Goal: Task Accomplishment & Management: Manage account settings

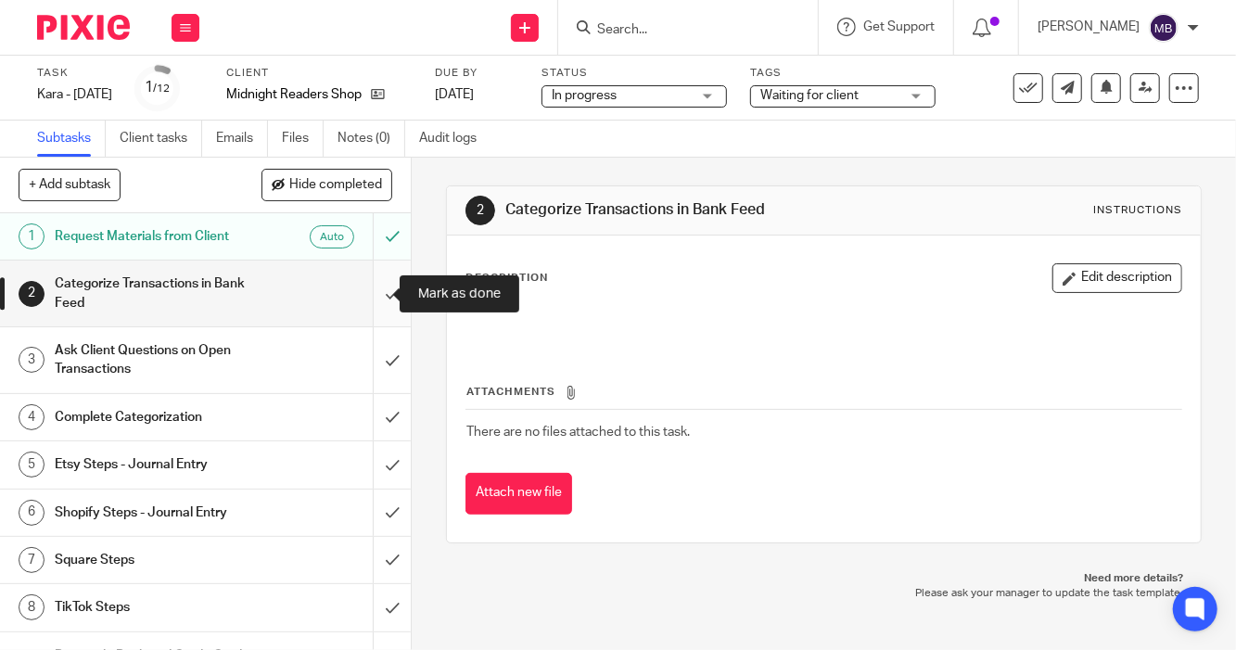
click at [375, 285] on input "submit" at bounding box center [205, 293] width 411 height 66
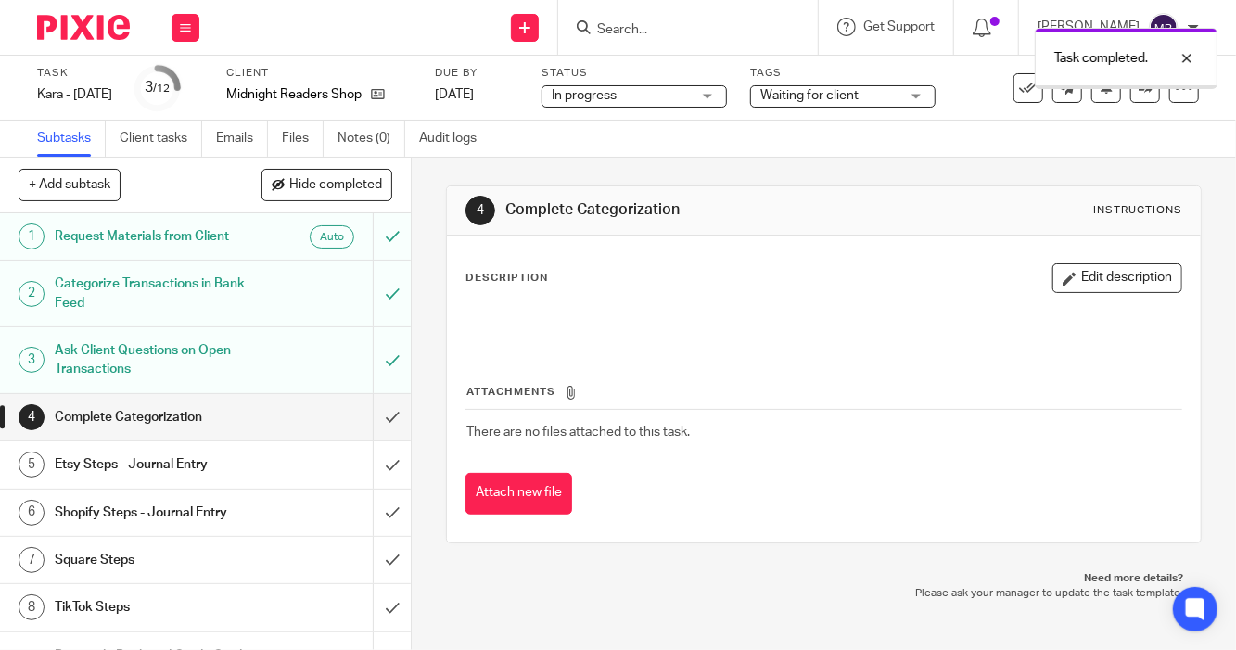
scroll to position [209, 0]
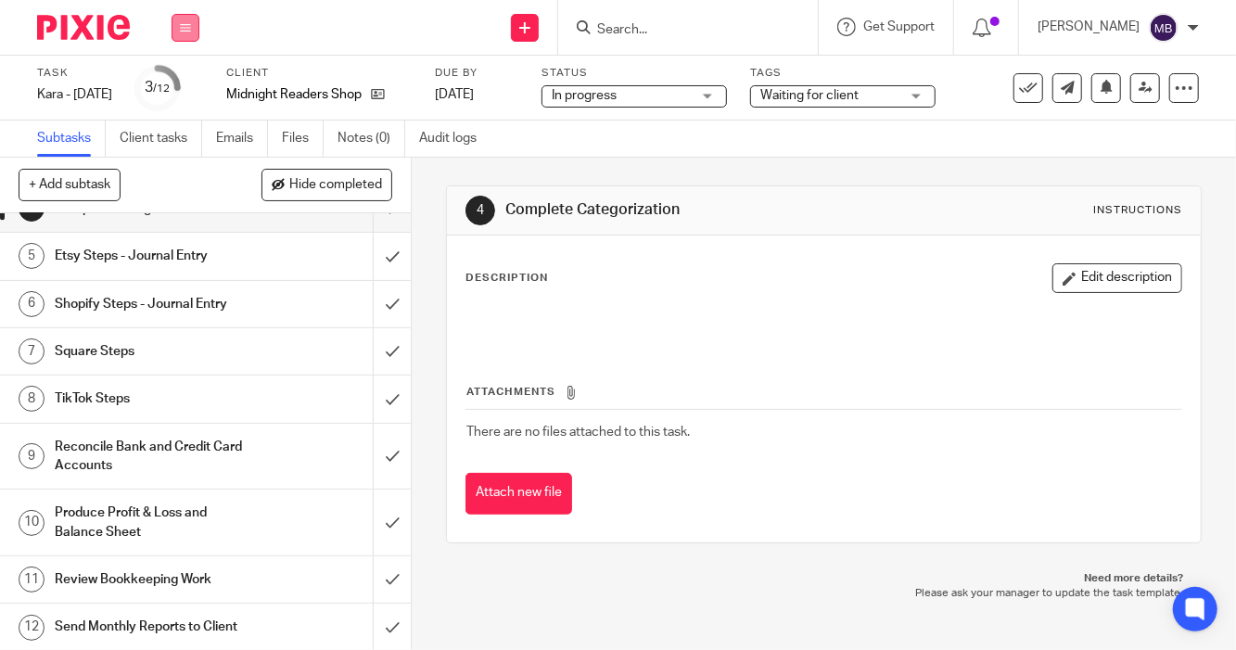
click at [188, 34] on button at bounding box center [185, 28] width 28 height 28
click at [165, 85] on link "Work" at bounding box center [176, 86] width 32 height 13
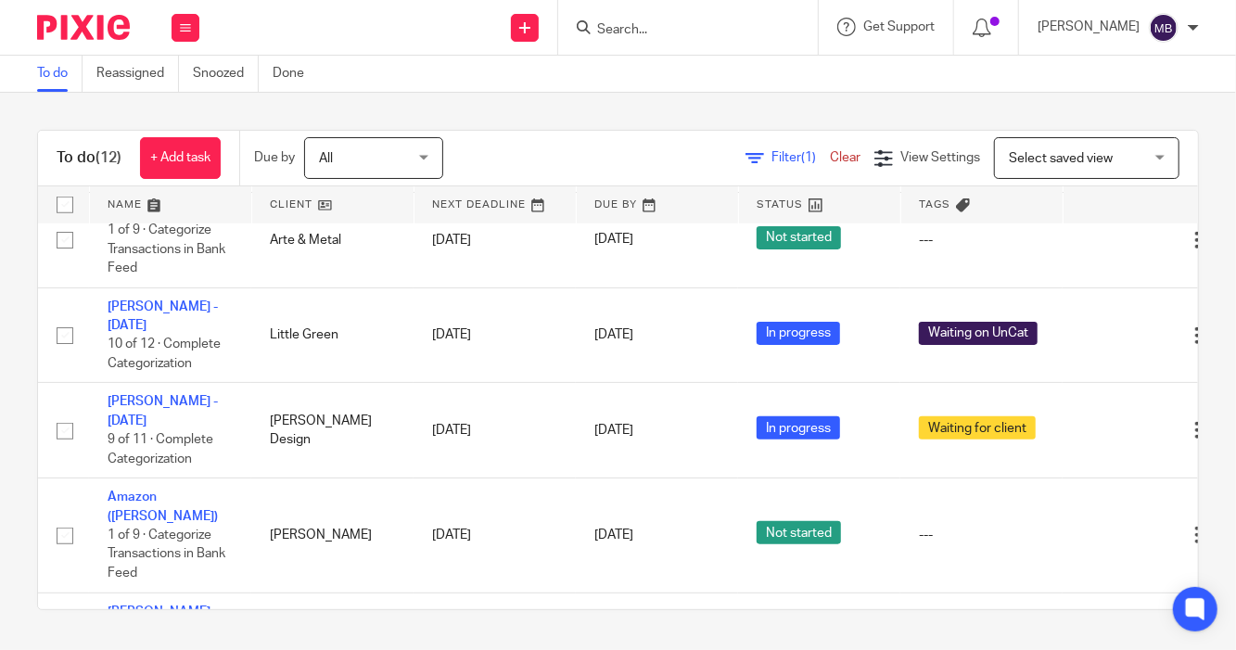
scroll to position [742, 0]
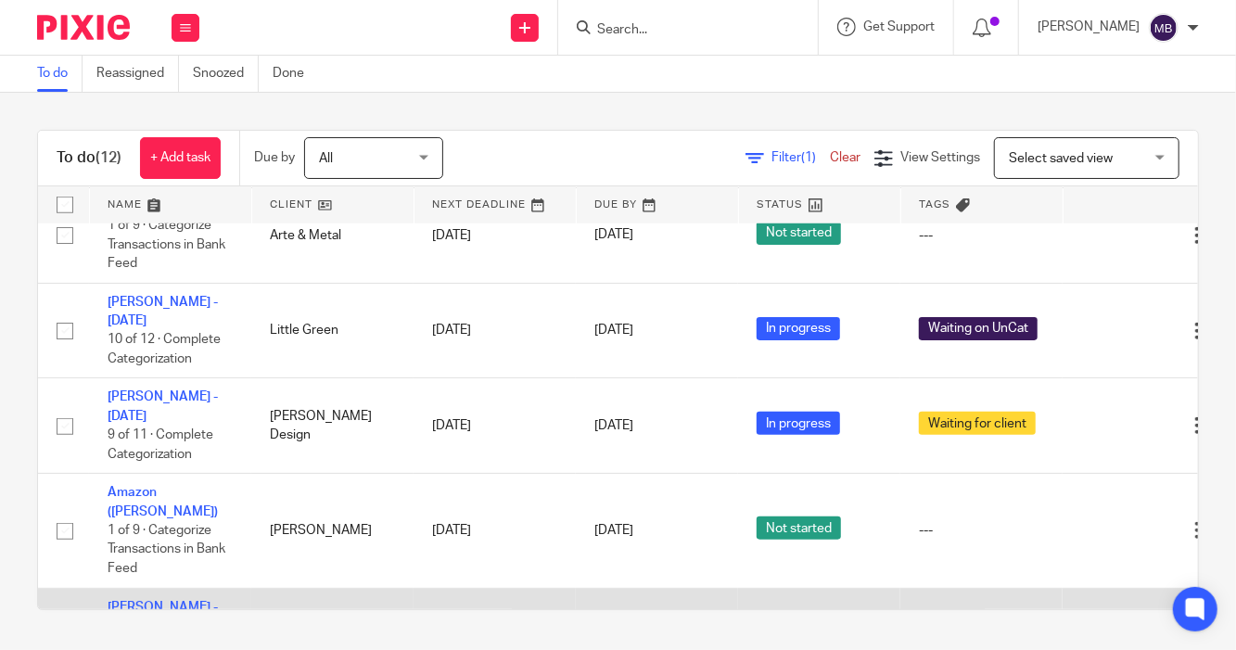
click at [152, 601] on link "[PERSON_NAME] - [DATE]" at bounding box center [163, 617] width 110 height 32
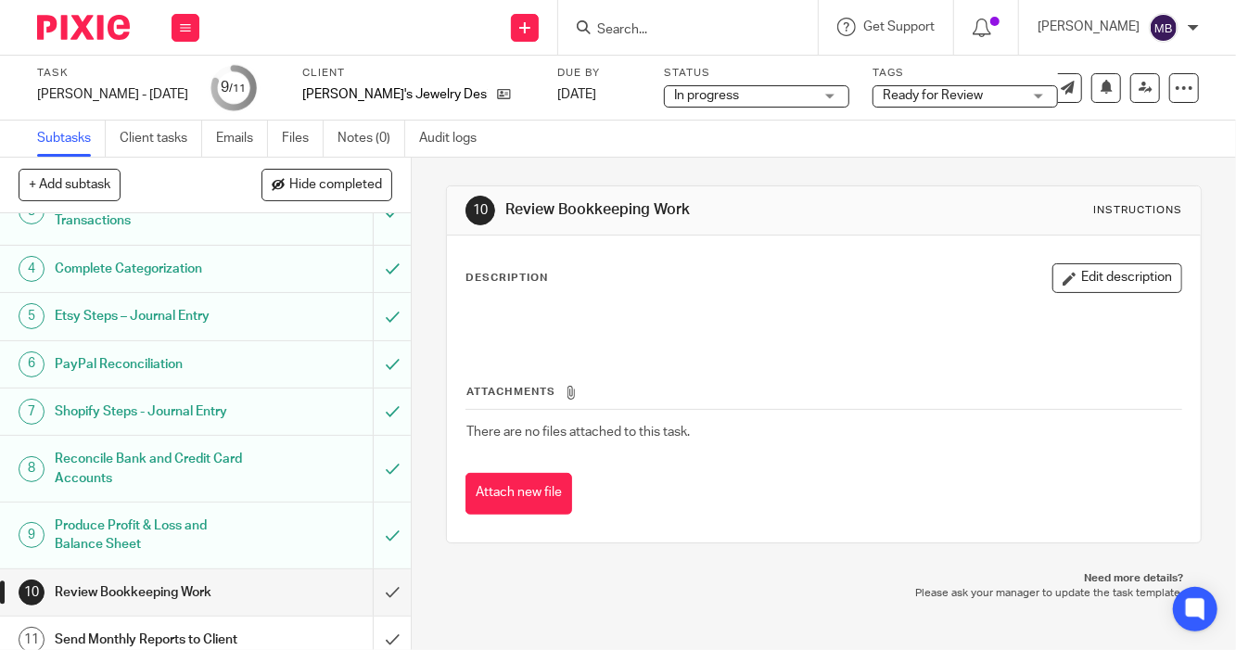
scroll to position [160, 0]
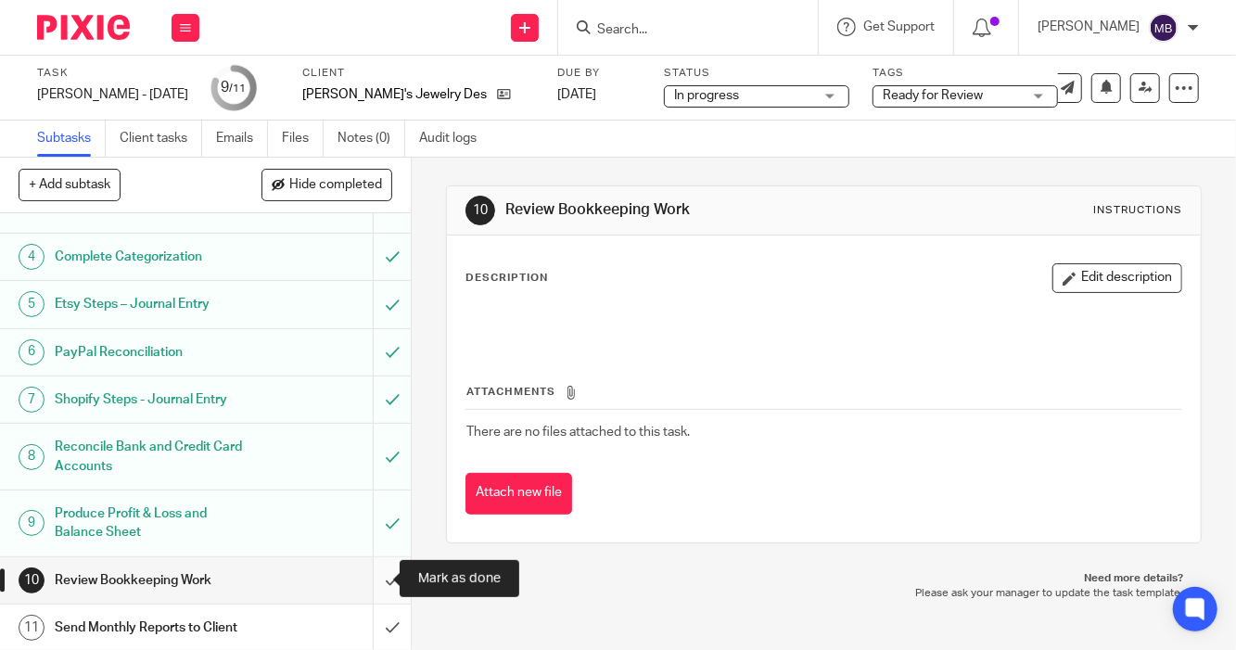
click at [372, 576] on input "submit" at bounding box center [205, 580] width 411 height 46
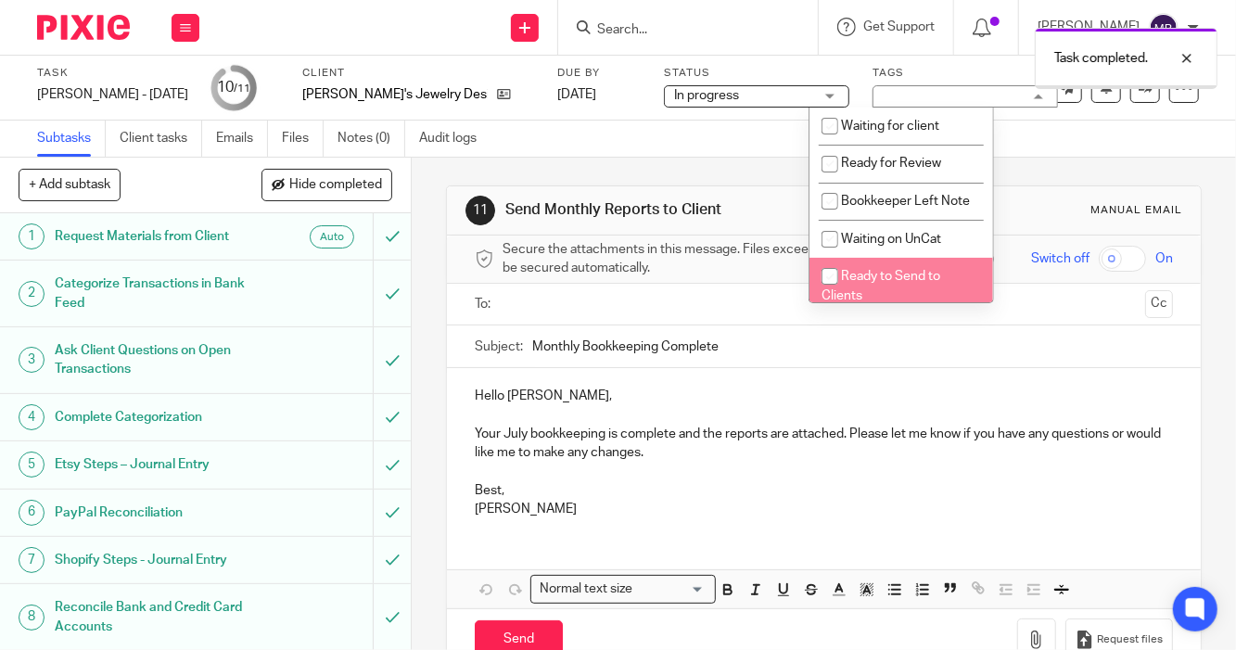
click at [851, 286] on li "Ready to Send to Clients" at bounding box center [901, 286] width 184 height 57
checkbox input "true"
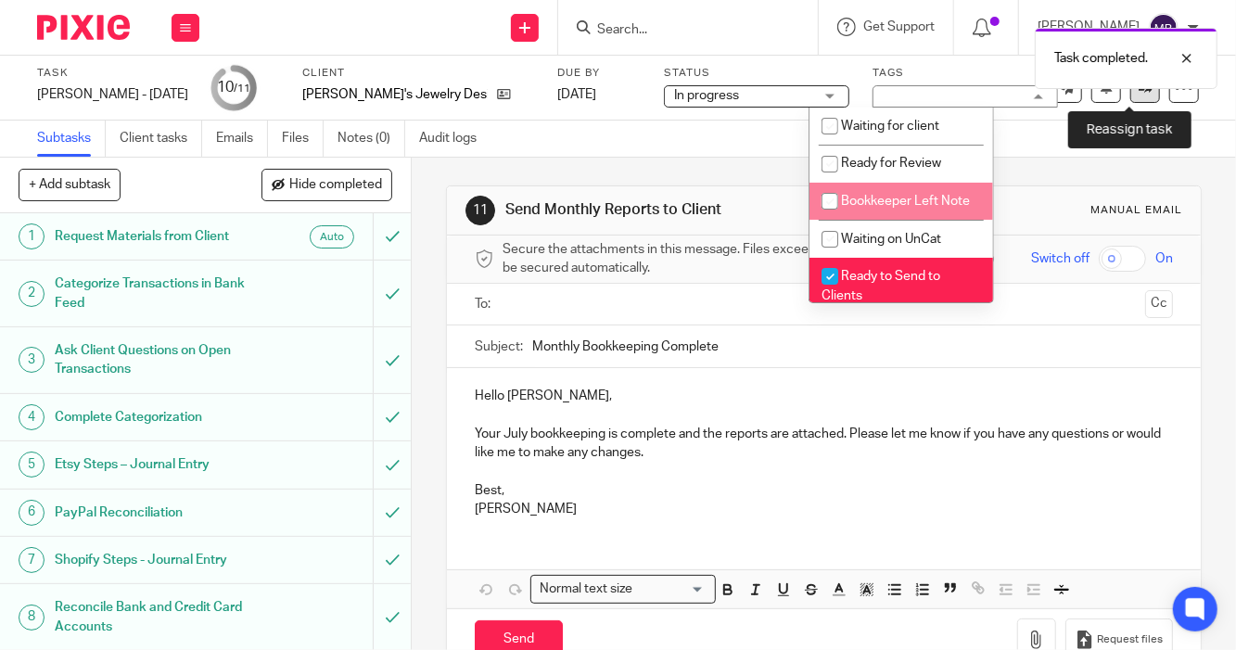
click at [1132, 95] on link at bounding box center [1145, 88] width 30 height 30
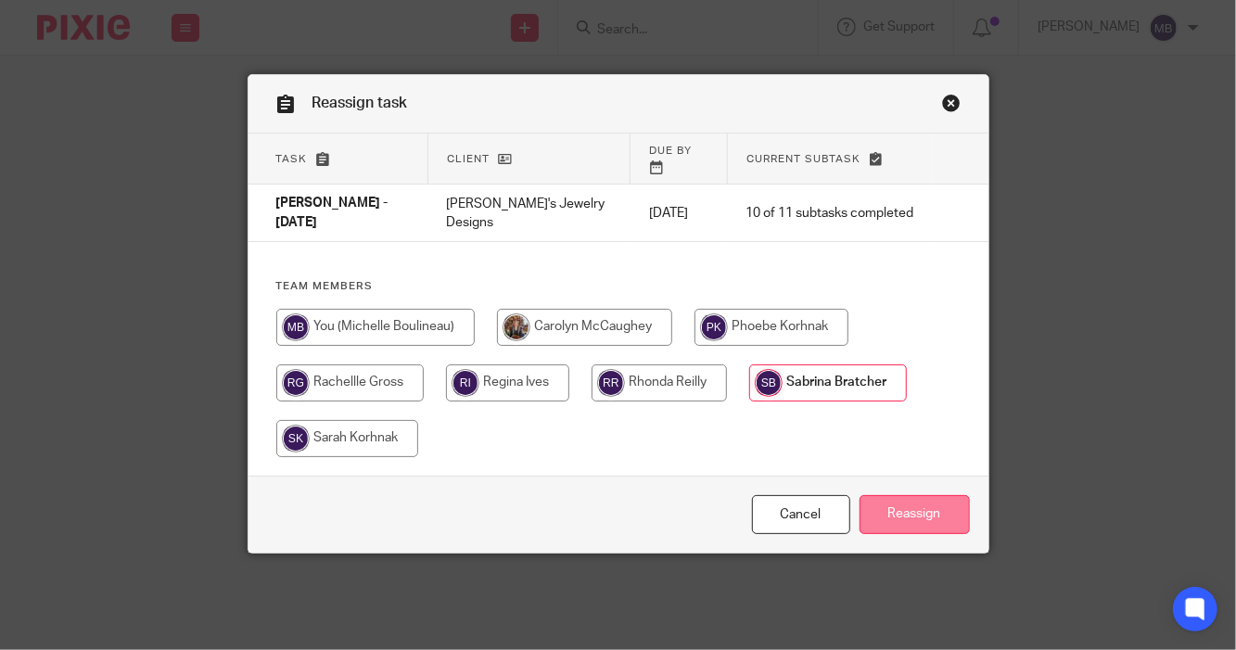
click at [878, 501] on input "Reassign" at bounding box center [914, 515] width 110 height 40
